Goal: Task Accomplishment & Management: Manage account settings

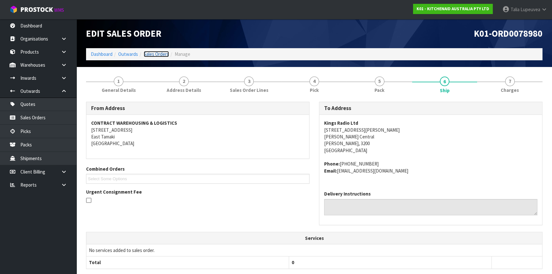
click at [158, 53] on link "Sales Orders" at bounding box center [156, 54] width 25 height 6
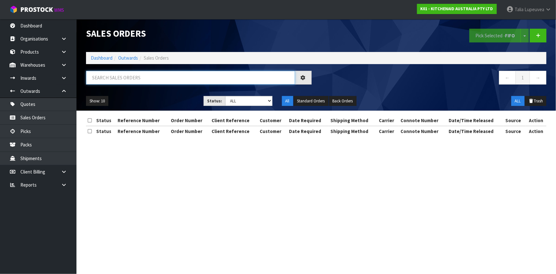
click at [158, 77] on input "text" at bounding box center [190, 78] width 209 height 14
type input "JOB-0412130"
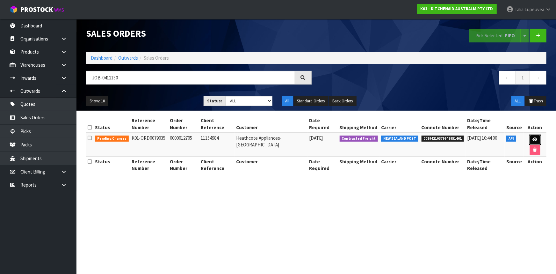
click at [538, 136] on link at bounding box center [535, 140] width 12 height 10
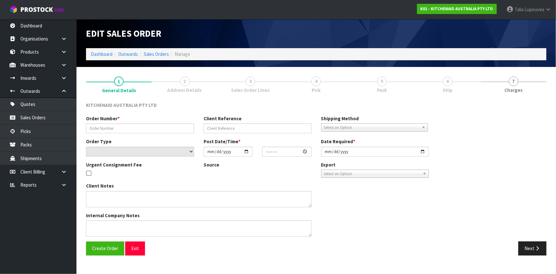
type input "0000012705"
type input "11154984"
select select "number:0"
type input "[DATE]"
type input "15:36:39.000"
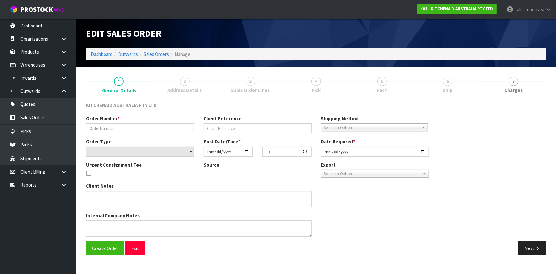
type input "[DATE]"
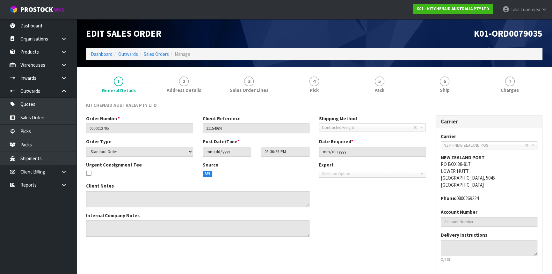
scroll to position [29, 0]
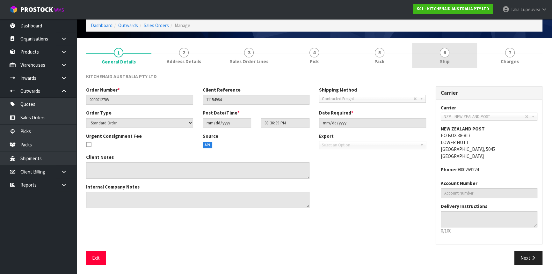
click at [457, 51] on link "6 Ship" at bounding box center [444, 55] width 65 height 25
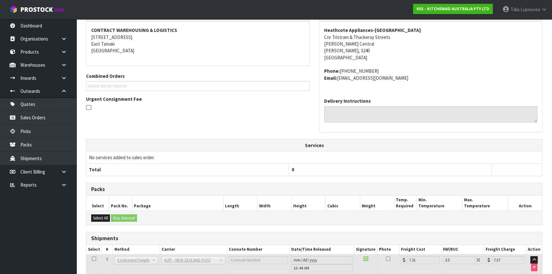
scroll to position [137, 0]
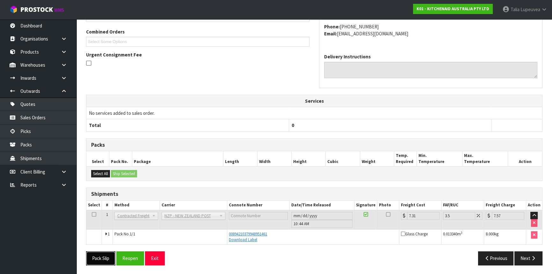
click at [97, 253] on button "Pack Slip" at bounding box center [100, 258] width 29 height 14
